Goal: Communication & Community: Answer question/provide support

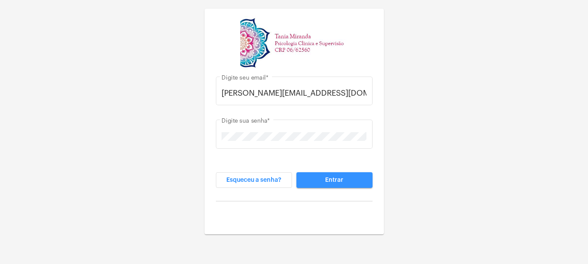
click at [337, 178] on span "Entrar" at bounding box center [334, 180] width 18 height 6
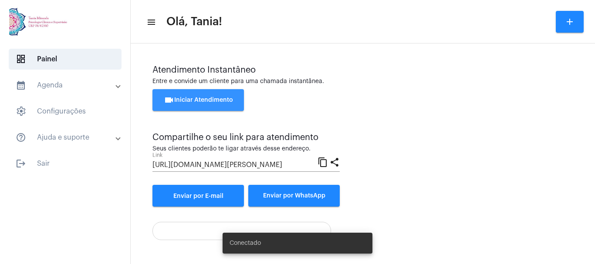
click at [200, 101] on span "videocam Iniciar Atendimento" at bounding box center [198, 100] width 69 height 6
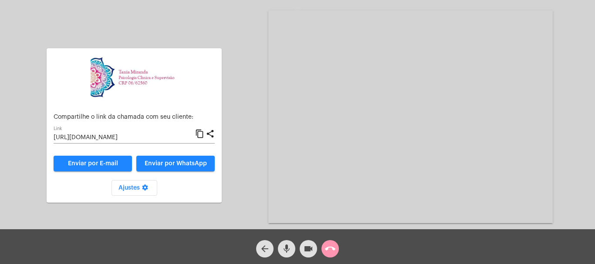
click at [330, 250] on mat-icon "call_end" at bounding box center [330, 249] width 10 height 10
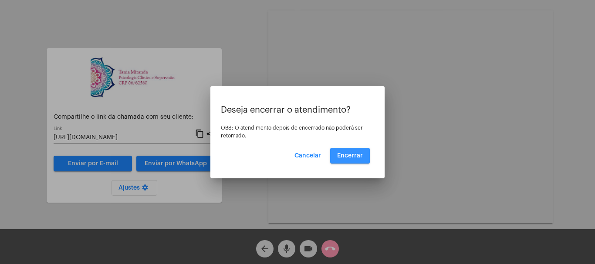
click at [346, 153] on span "Encerrar" at bounding box center [350, 156] width 26 height 6
